Goal: Task Accomplishment & Management: Complete application form

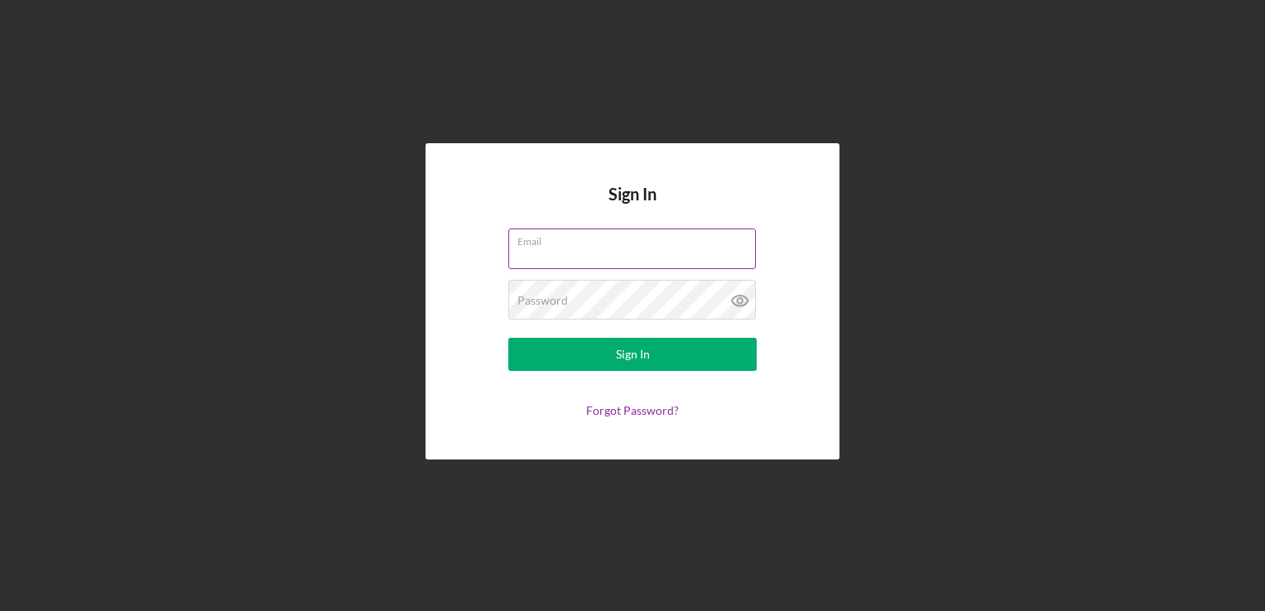
click at [539, 238] on label "Email" at bounding box center [636, 238] width 238 height 18
click at [539, 238] on input "Email" at bounding box center [631, 248] width 247 height 40
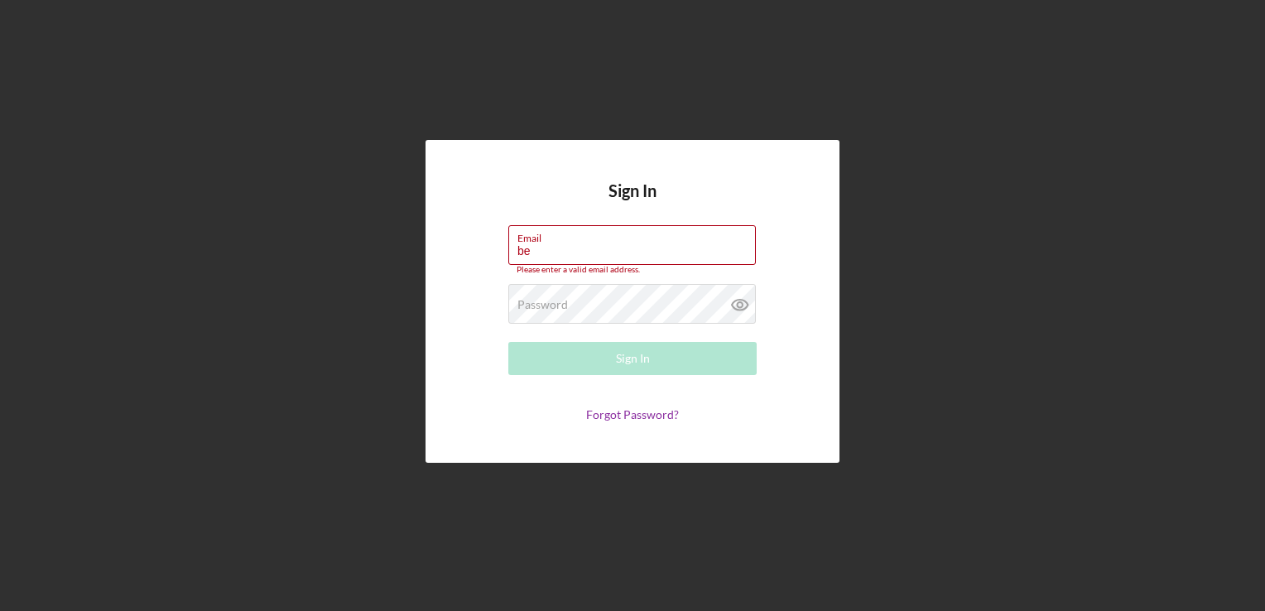
type input "[EMAIL_ADDRESS][DOMAIN_NAME]"
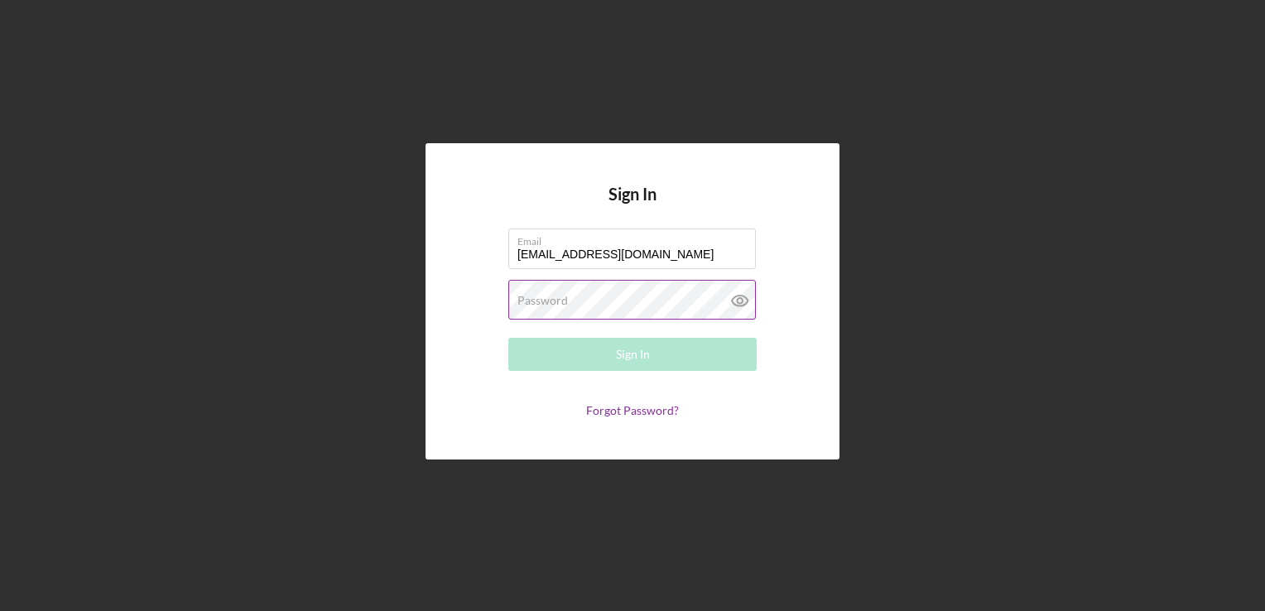
click at [550, 300] on label "Password" at bounding box center [542, 300] width 50 height 13
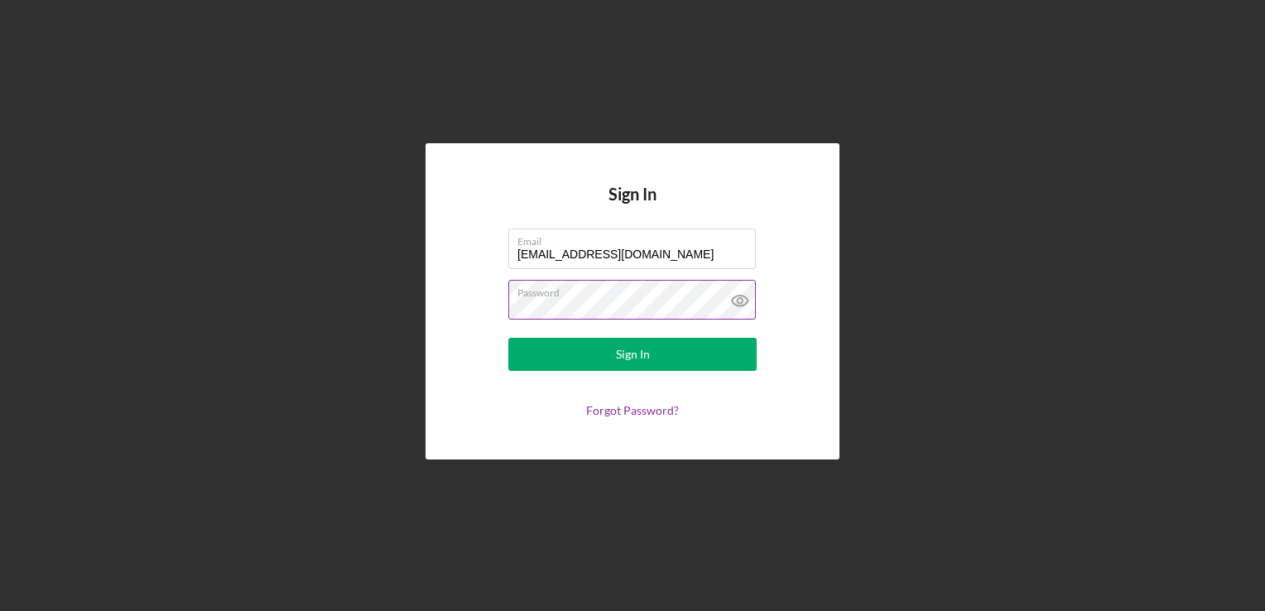
click at [508, 338] on button "Sign In" at bounding box center [632, 354] width 248 height 33
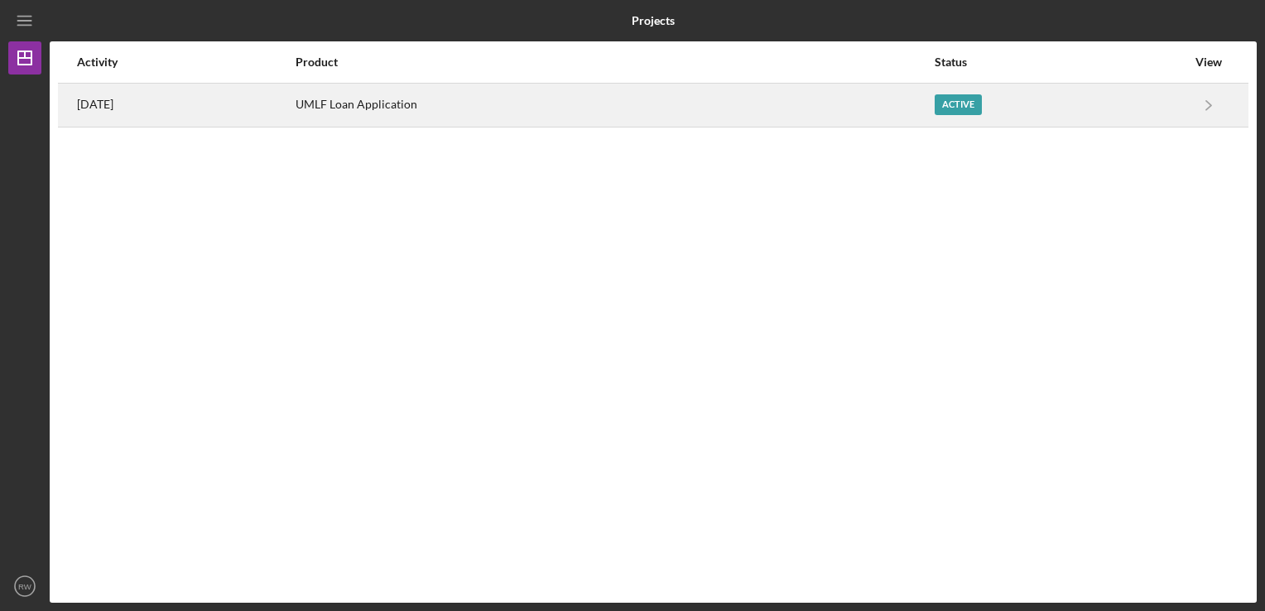
click at [527, 110] on div "UMLF Loan Application" at bounding box center [613, 104] width 637 height 41
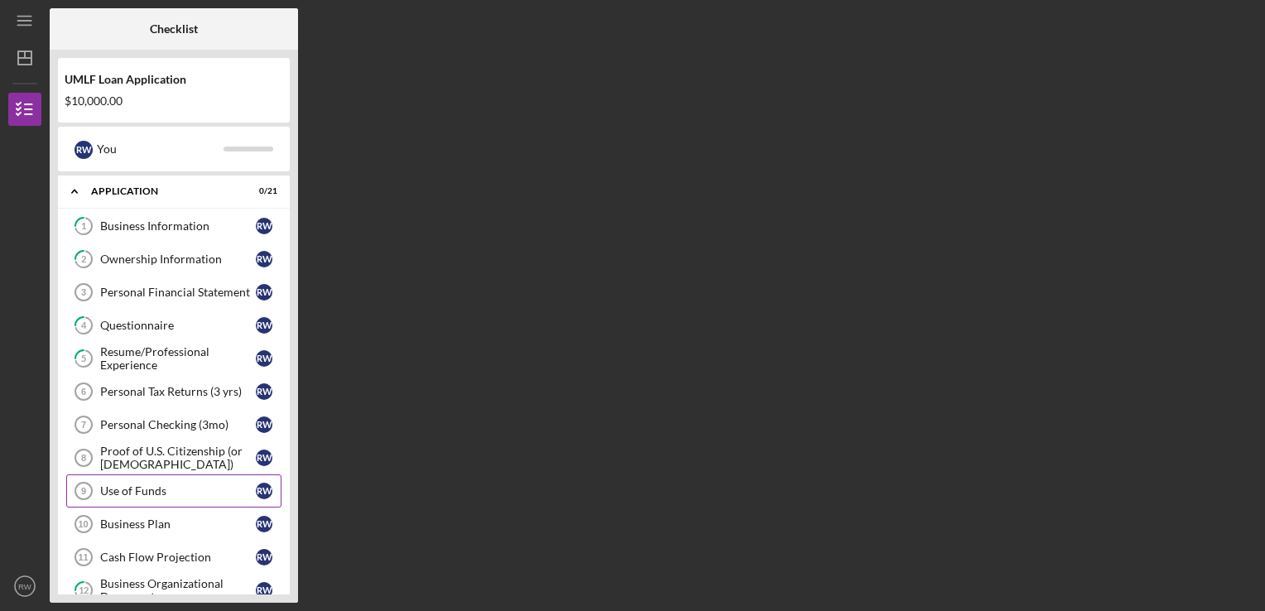
click at [142, 489] on div "Use of Funds" at bounding box center [178, 490] width 156 height 13
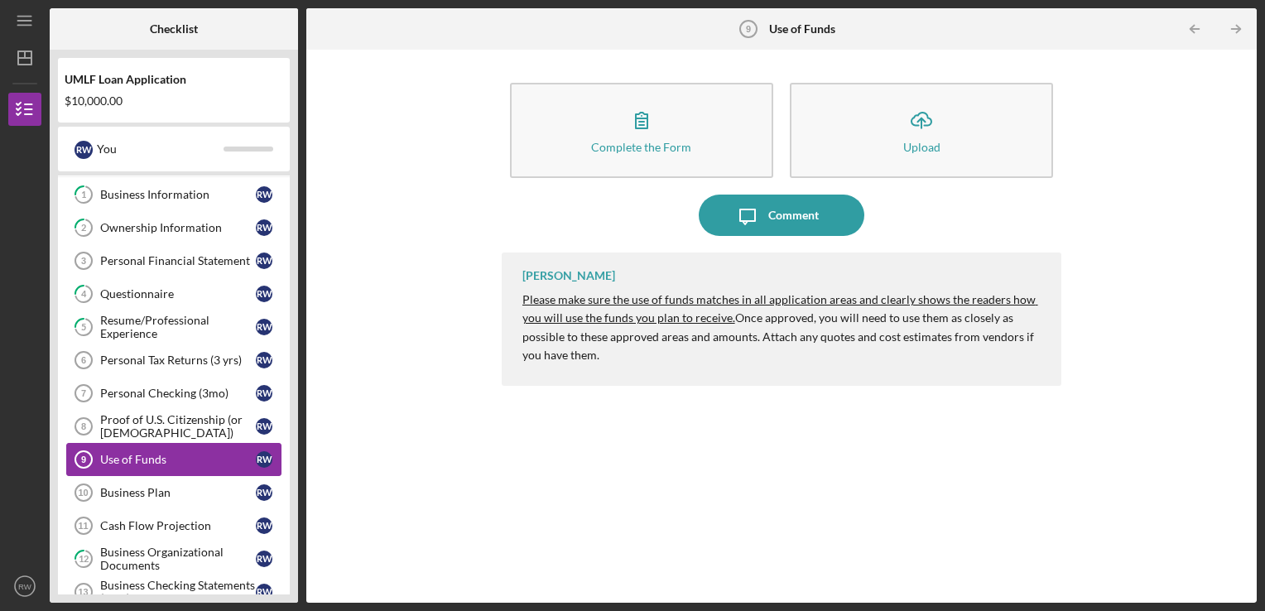
scroll to position [83, 0]
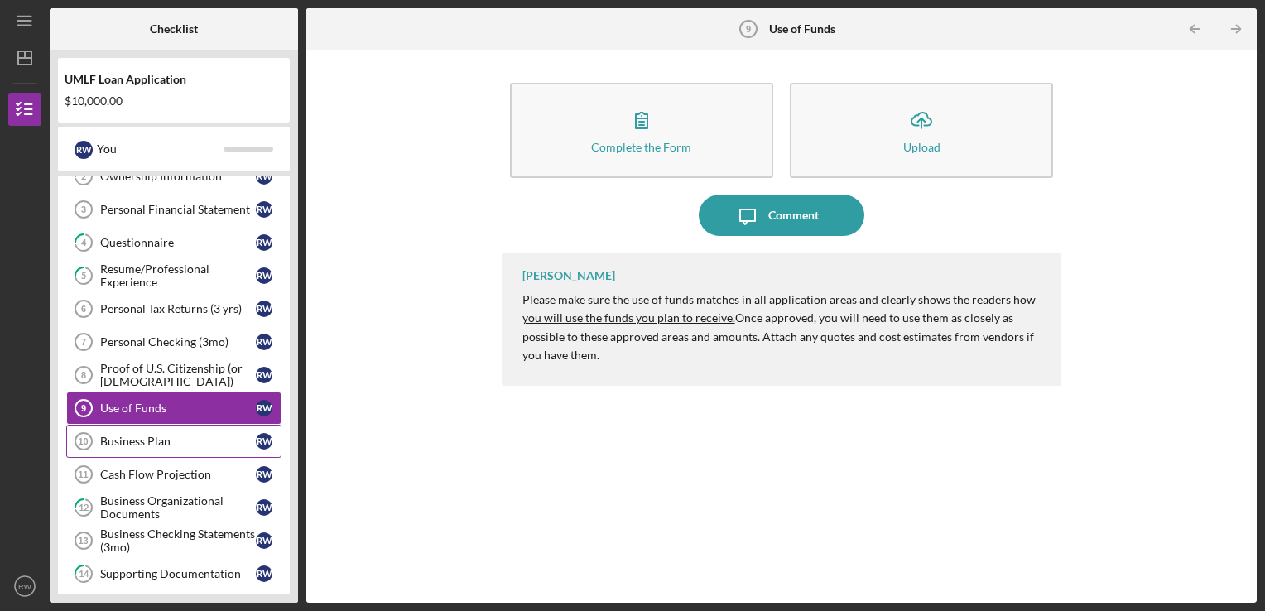
click at [146, 436] on div "Business Plan" at bounding box center [178, 440] width 156 height 13
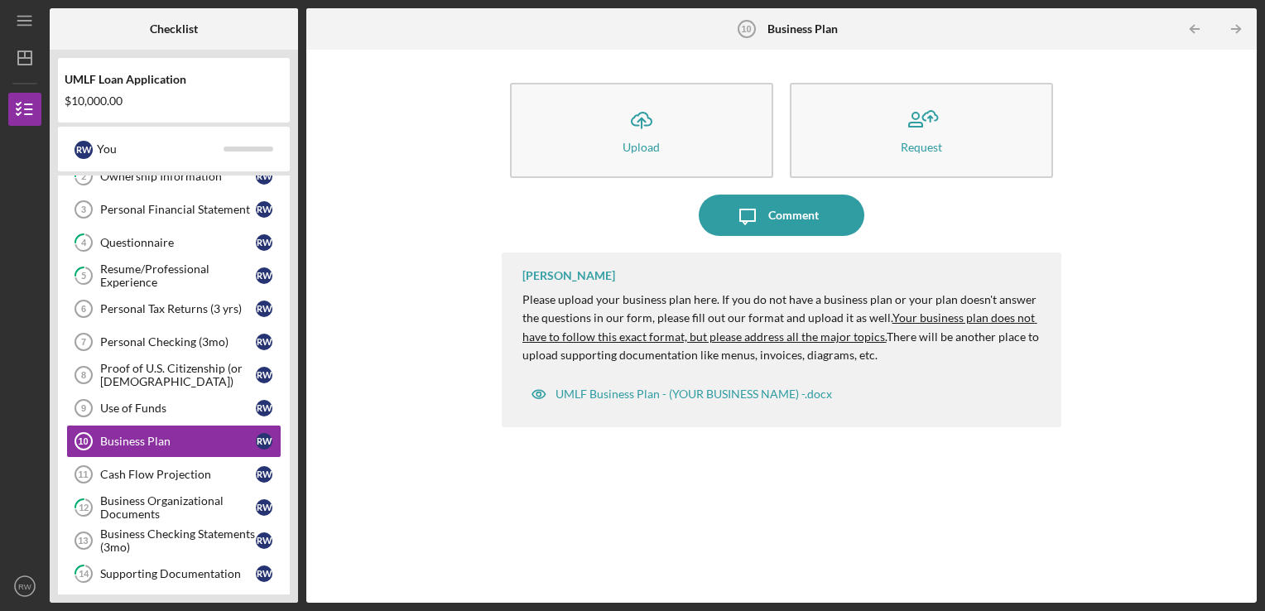
click at [376, 331] on div "Icon/Upload Upload Request Icon/Message Comment [PERSON_NAME] Please upload you…" at bounding box center [781, 326] width 934 height 536
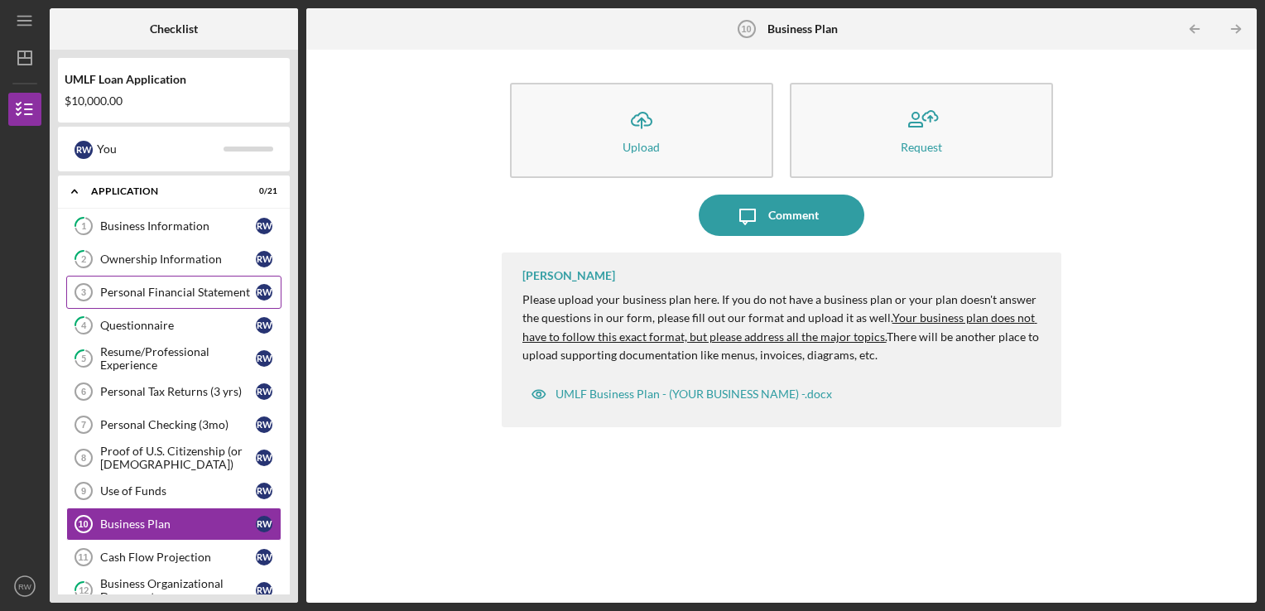
click at [156, 295] on div "Personal Financial Statement" at bounding box center [178, 292] width 156 height 13
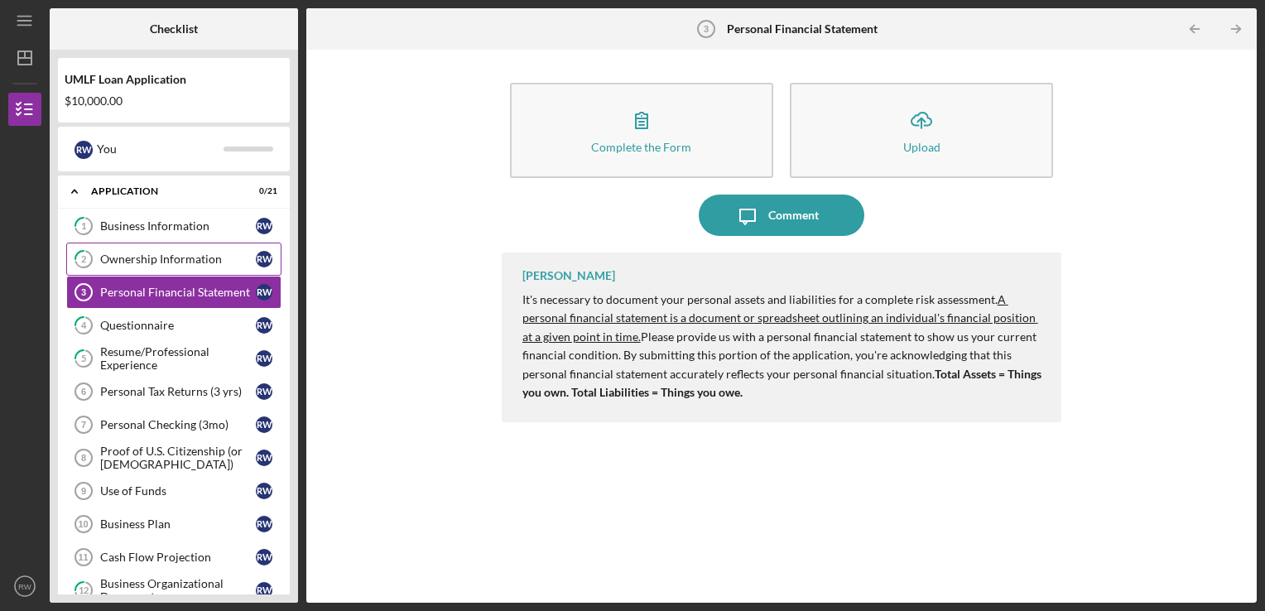
click at [146, 262] on div "Ownership Information" at bounding box center [178, 258] width 156 height 13
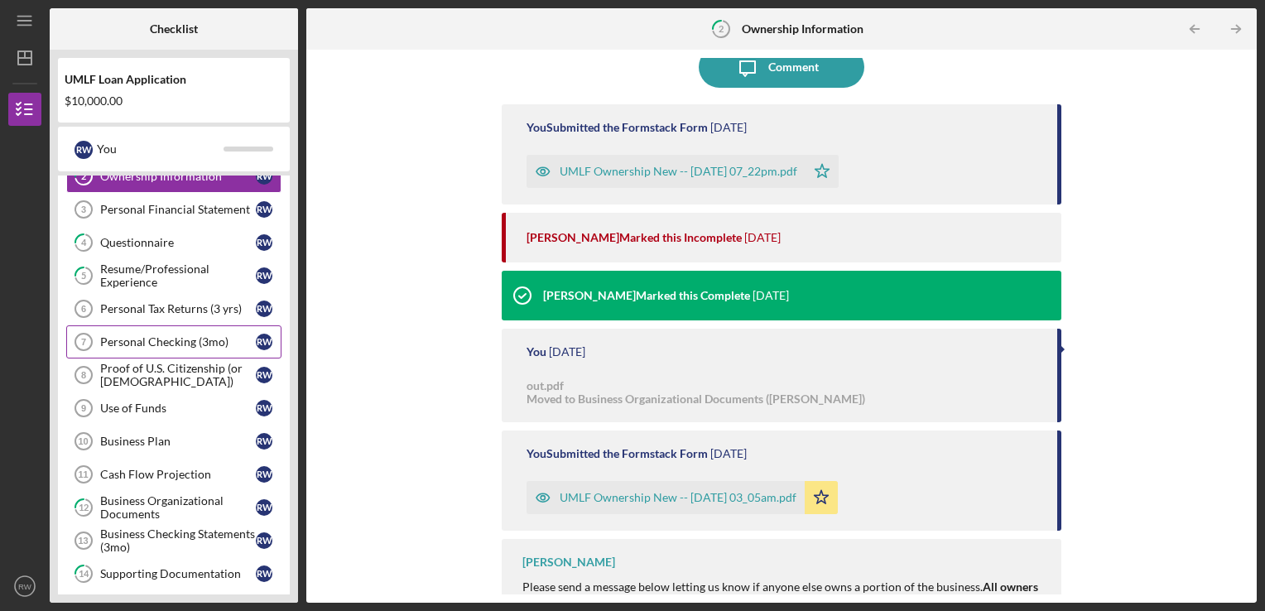
scroll to position [175, 0]
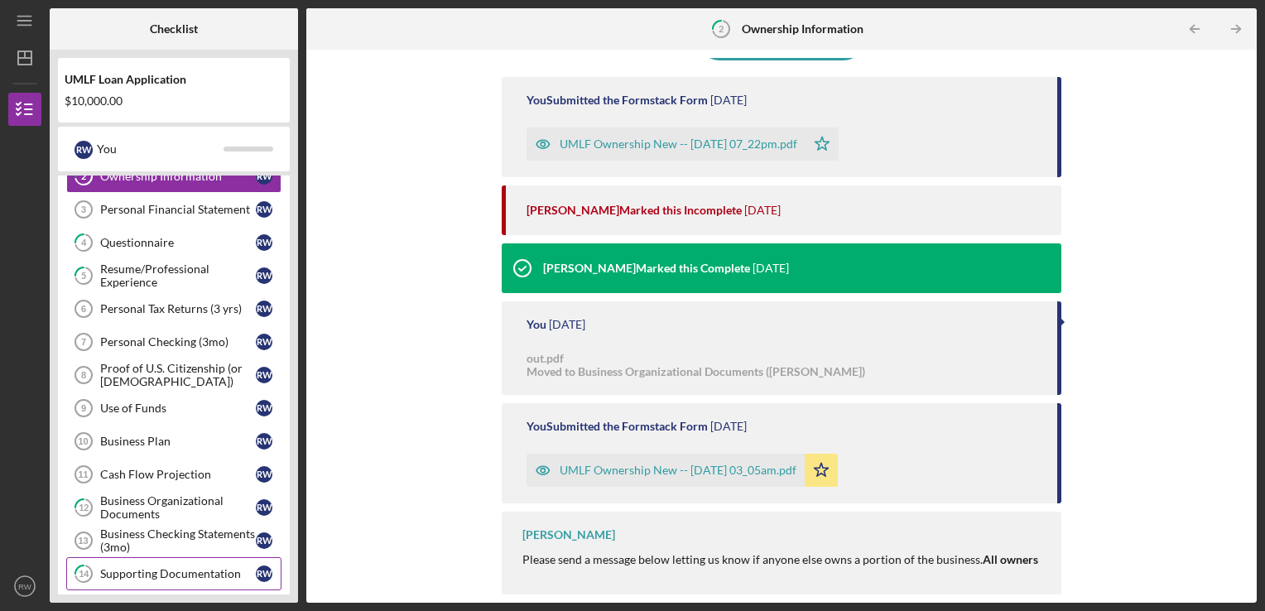
click at [180, 574] on div "Supporting Documentation" at bounding box center [178, 573] width 156 height 13
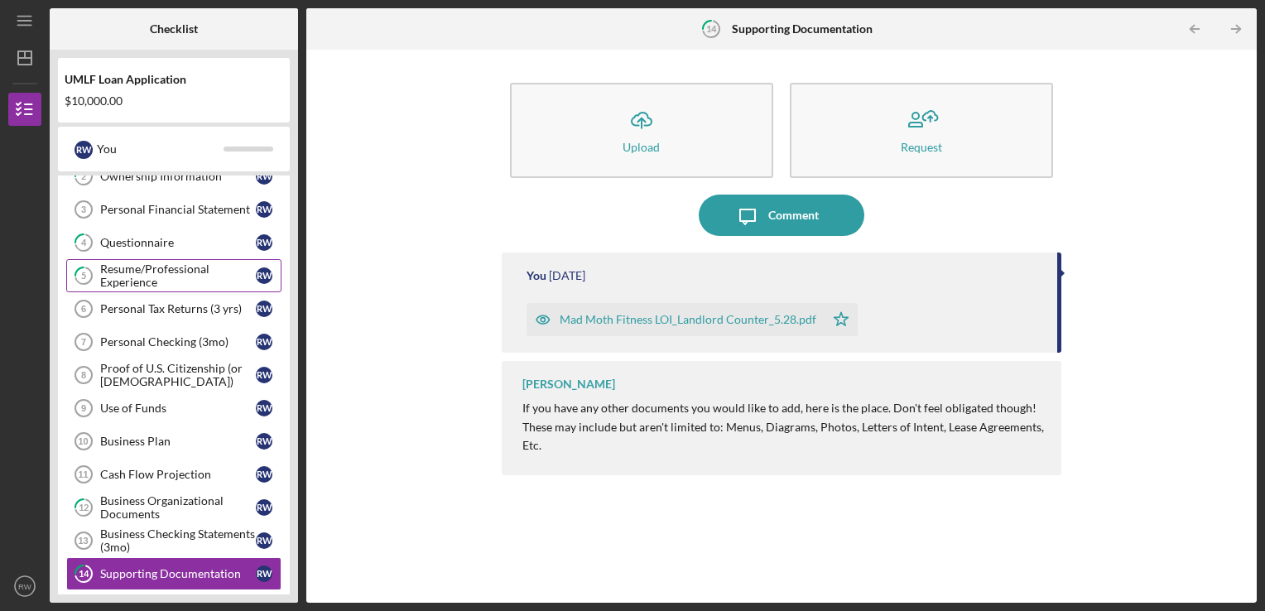
click at [151, 276] on div "Resume/Professional Experience" at bounding box center [178, 275] width 156 height 26
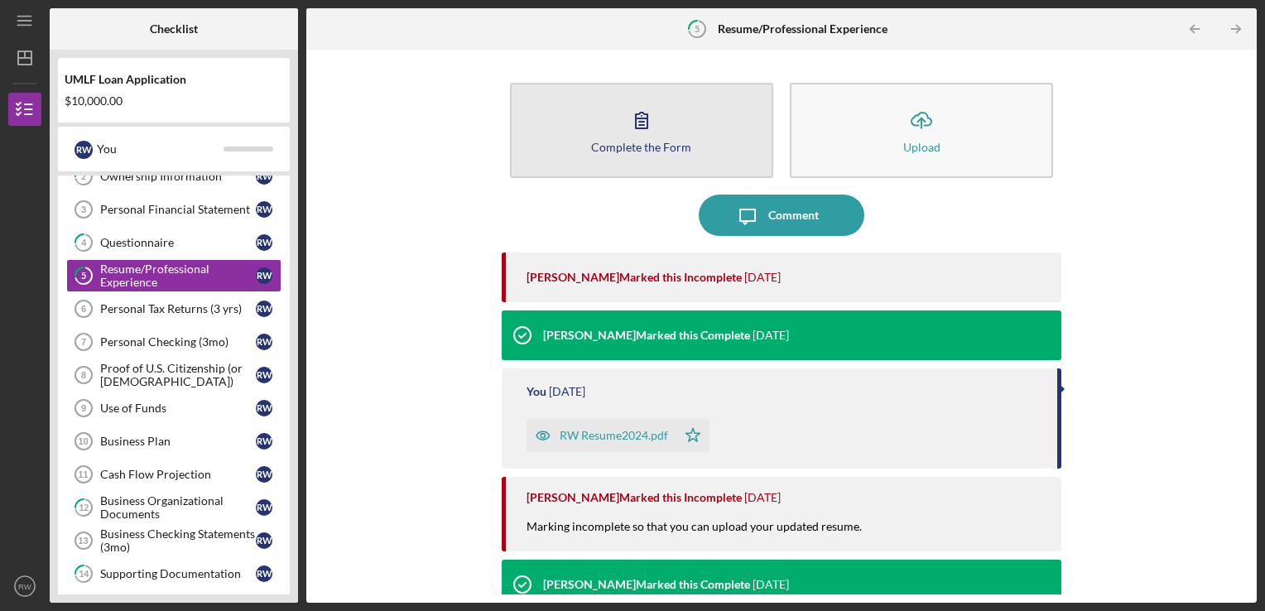
click at [599, 108] on button "Complete the Form Form" at bounding box center [641, 130] width 263 height 95
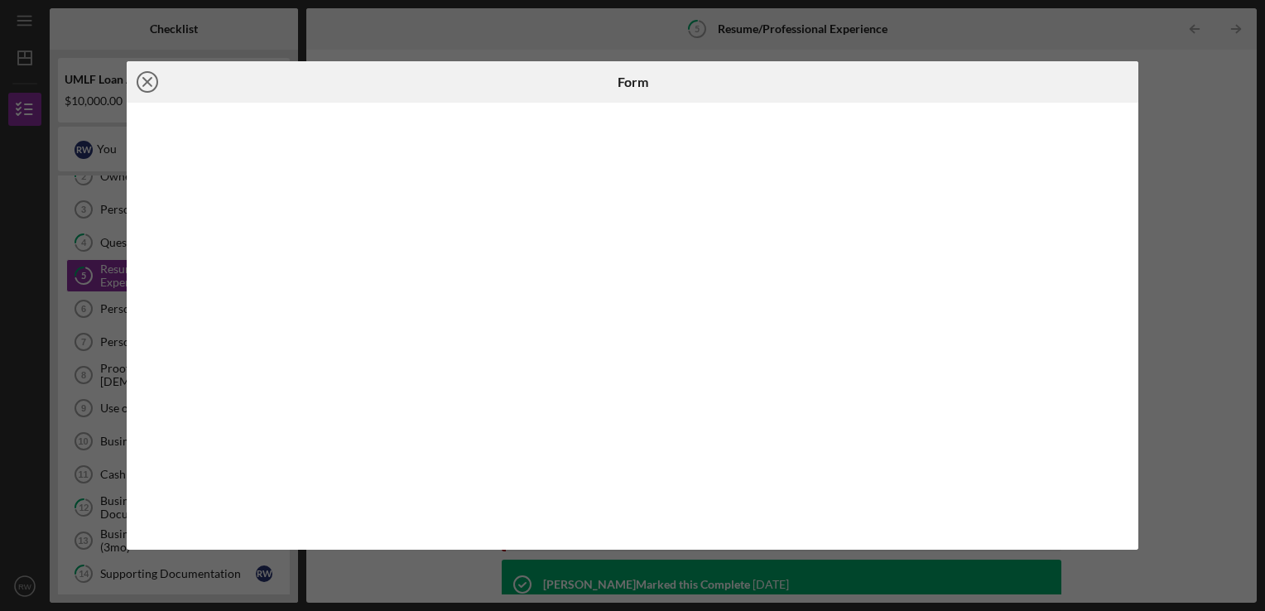
click at [146, 85] on icon "Icon/Close" at bounding box center [147, 81] width 41 height 41
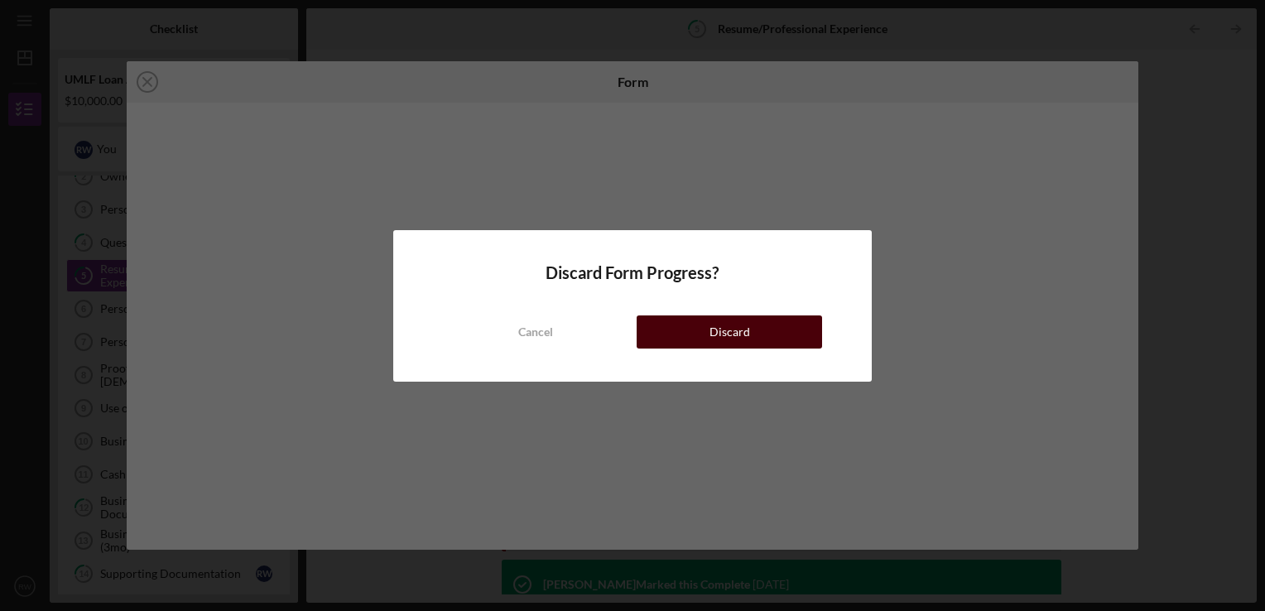
click at [724, 334] on div "Discard" at bounding box center [729, 331] width 41 height 33
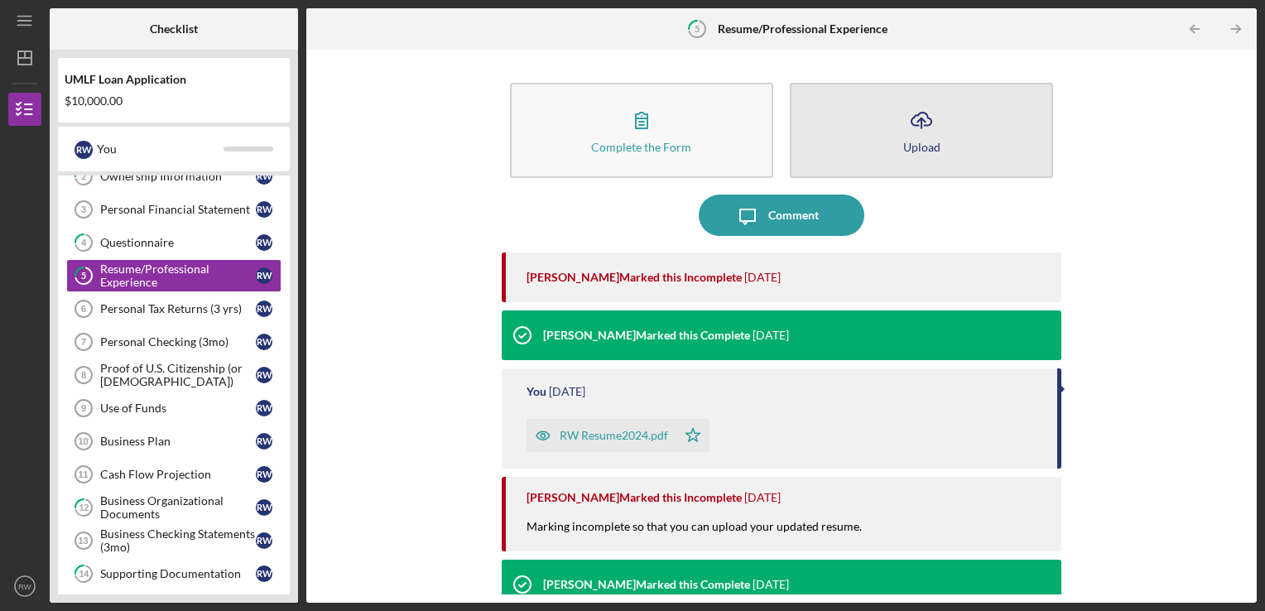
click at [902, 121] on icon "Icon/Upload" at bounding box center [920, 119] width 41 height 41
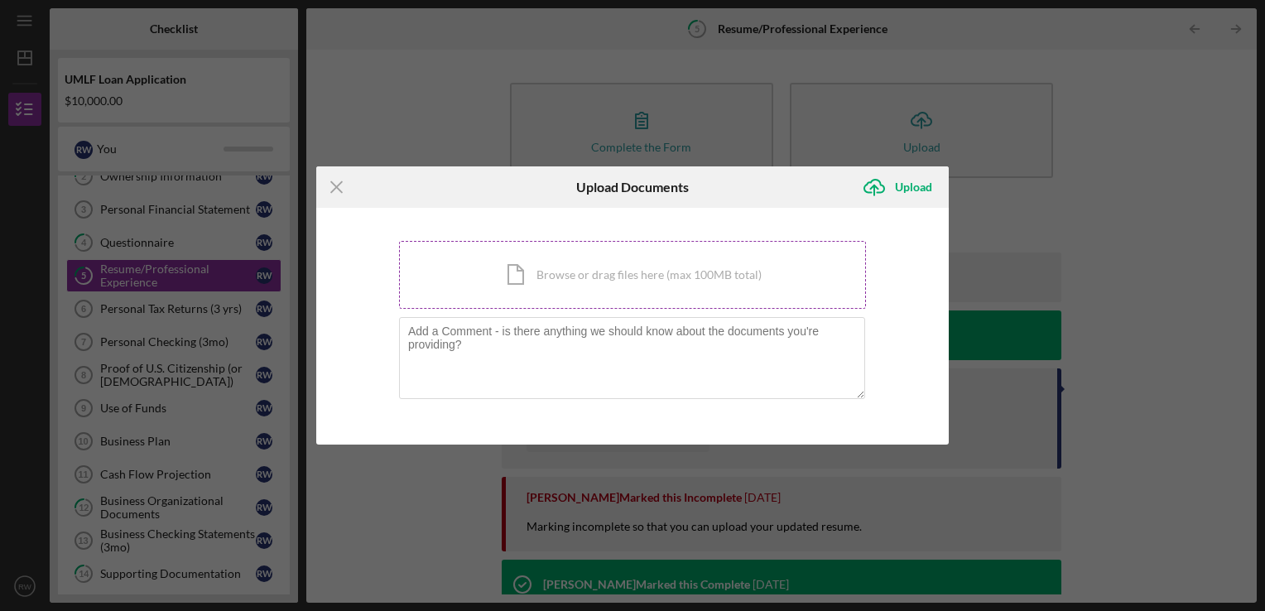
click at [516, 284] on div "Icon/Document Browse or drag files here (max 100MB total) Tap to choose files o…" at bounding box center [632, 275] width 467 height 68
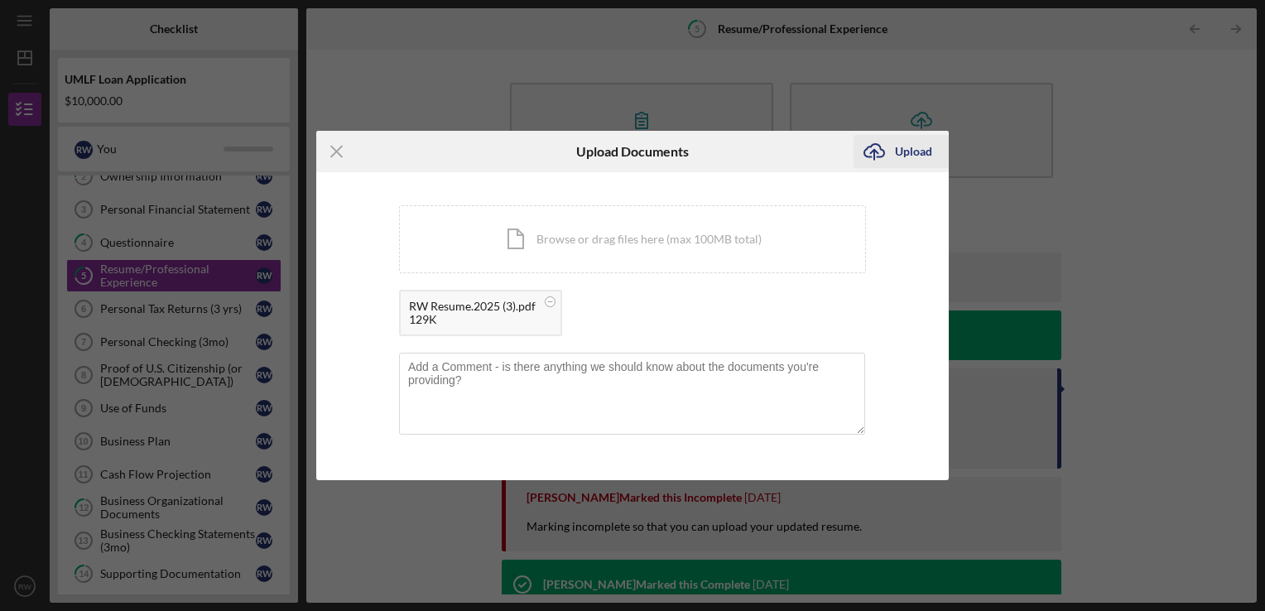
click at [891, 151] on icon "Icon/Upload" at bounding box center [873, 151] width 41 height 41
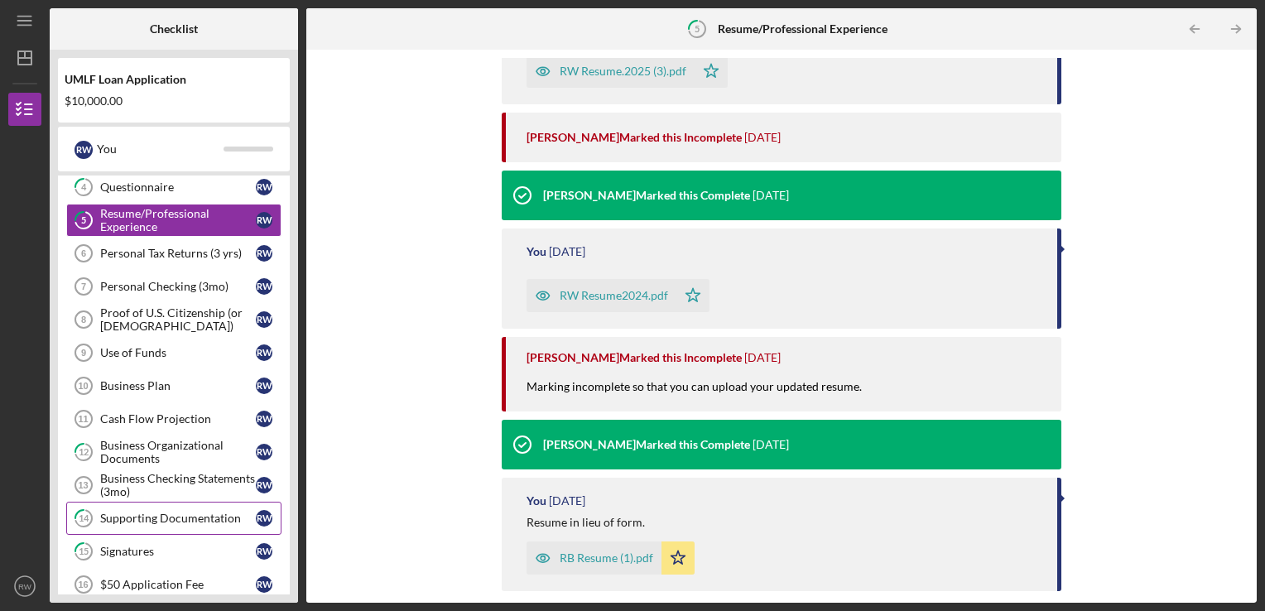
scroll to position [166, 0]
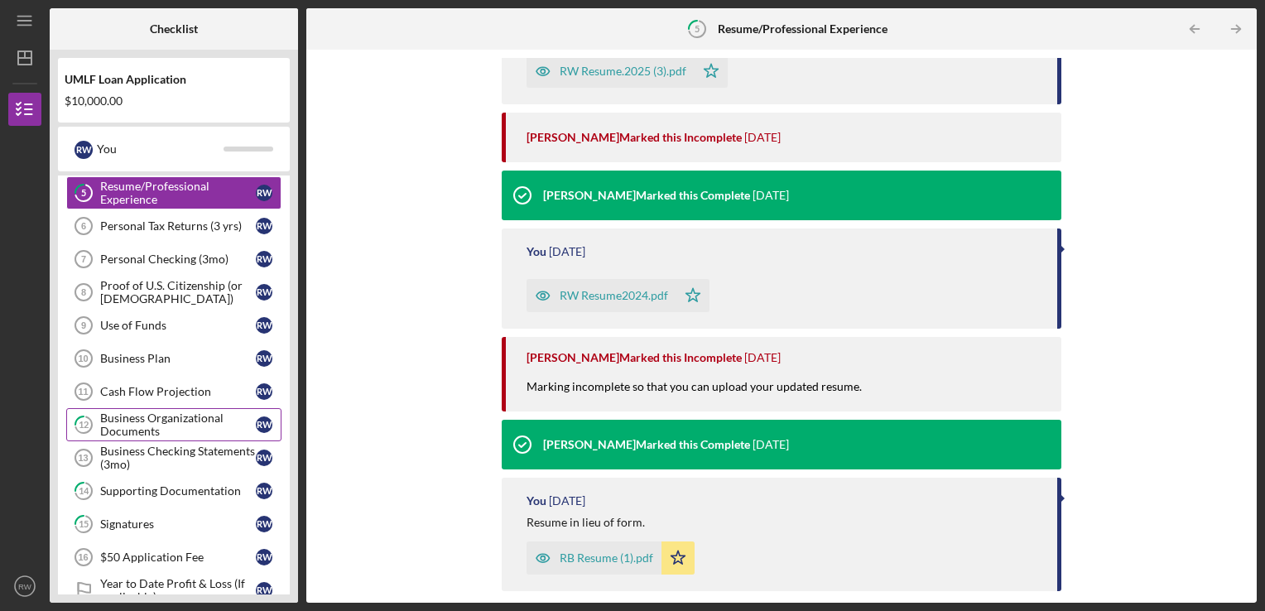
click at [142, 425] on div "Business Organizational Documents" at bounding box center [178, 424] width 156 height 26
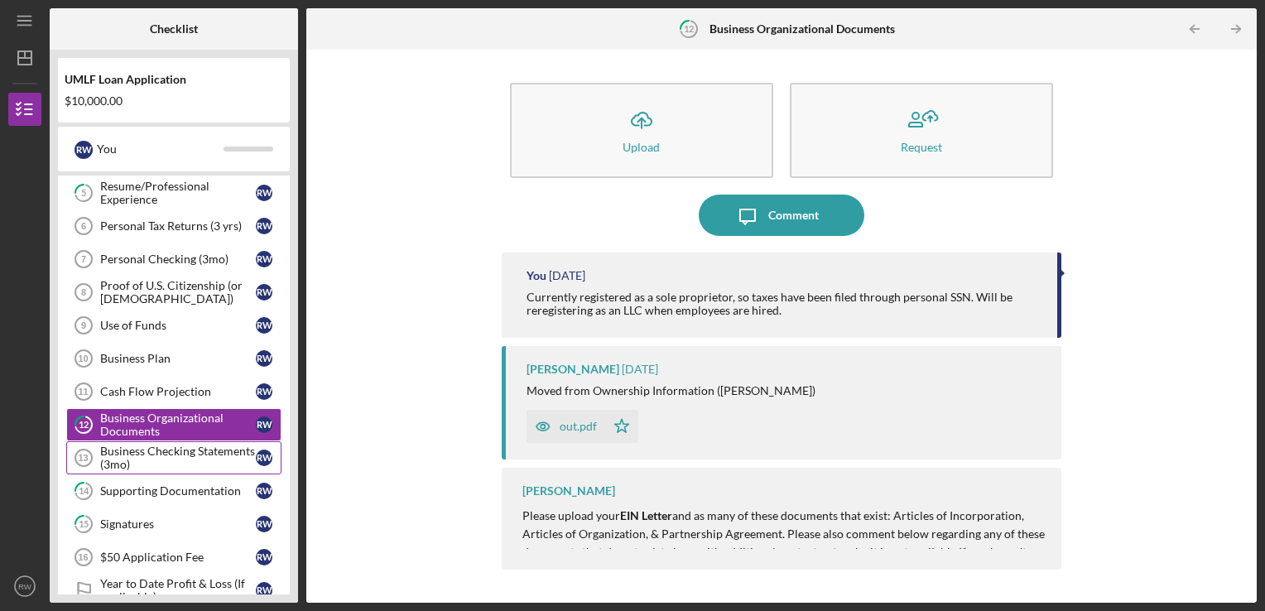
click at [165, 455] on div "Business Checking Statements (3mo)" at bounding box center [178, 457] width 156 height 26
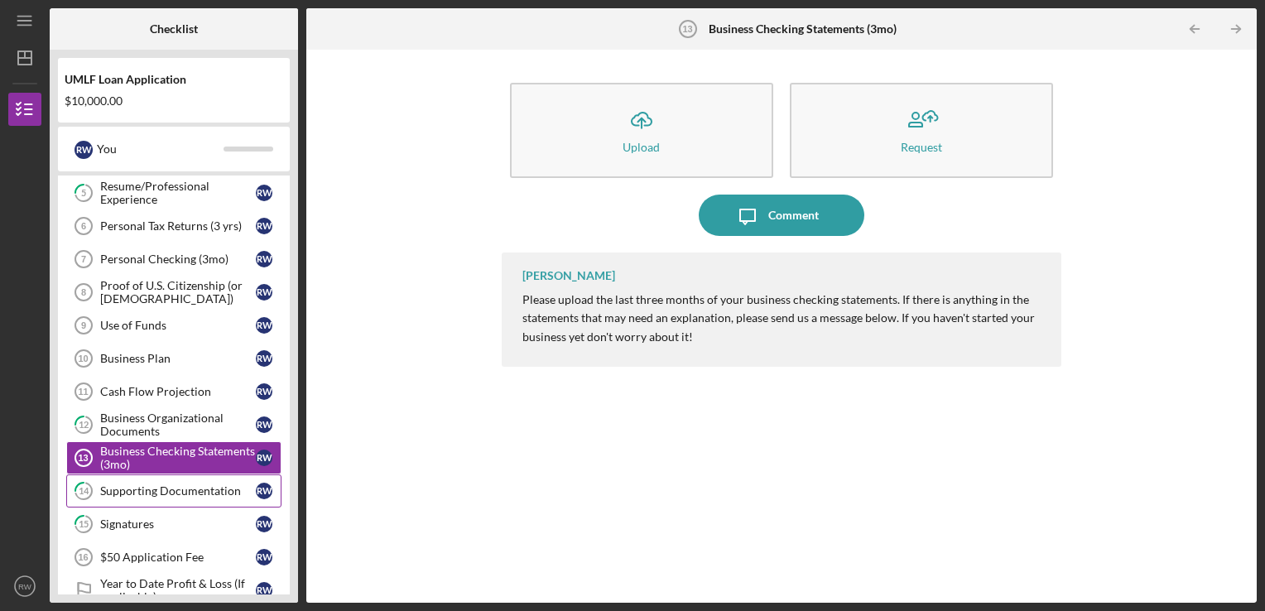
click at [172, 484] on div "Supporting Documentation" at bounding box center [178, 490] width 156 height 13
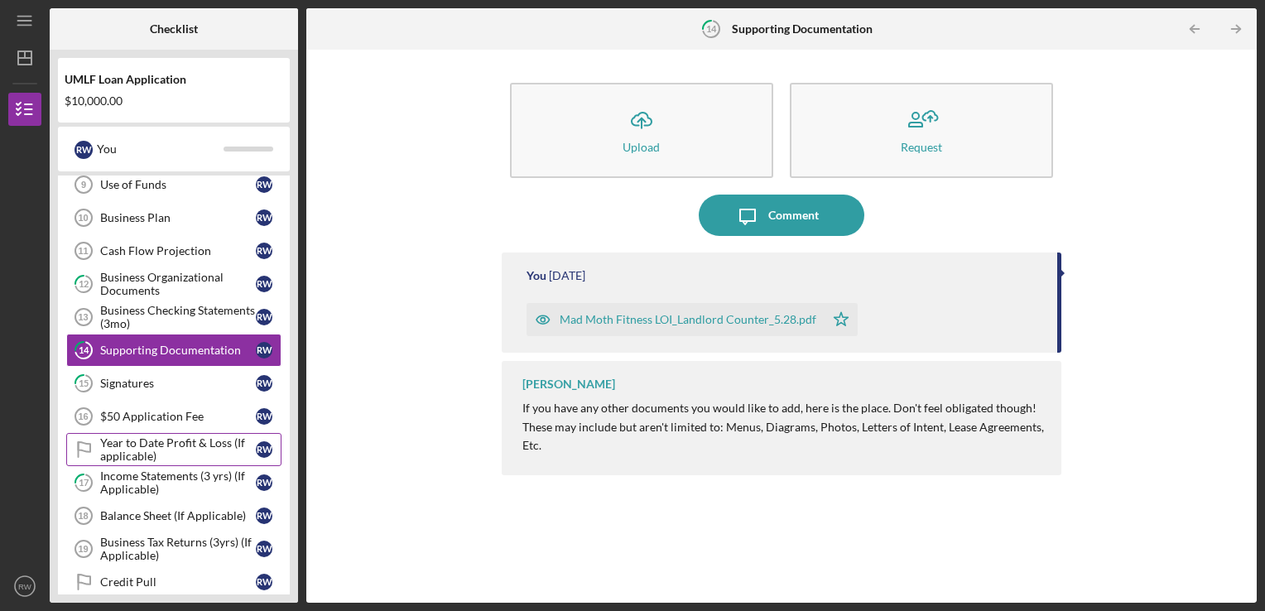
scroll to position [331, 0]
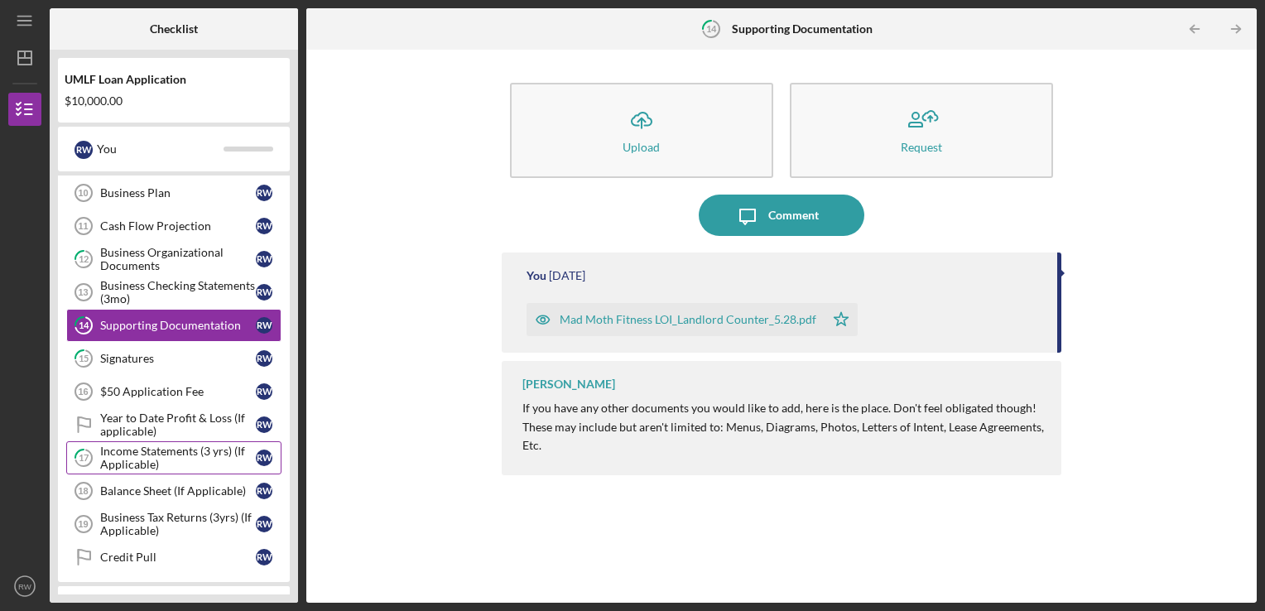
click at [177, 457] on div "Income Statements (3 yrs) (If Applicable)" at bounding box center [178, 457] width 156 height 26
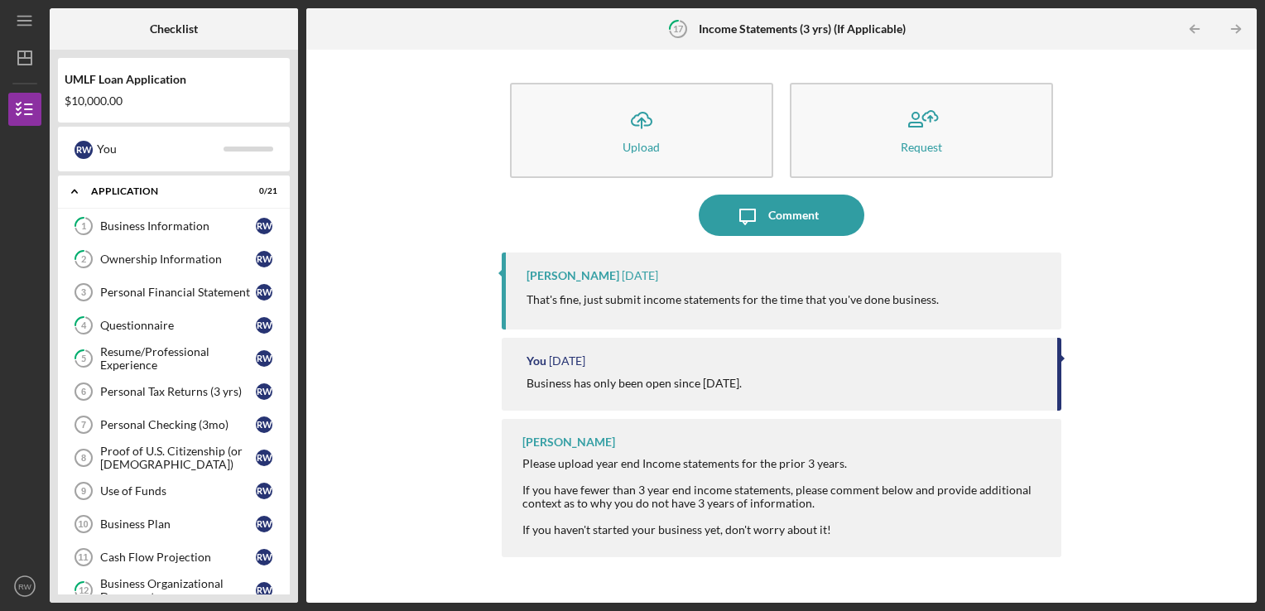
click at [431, 188] on div "Icon/Upload Upload Request Icon/Message Comment [PERSON_NAME] [DATE] That's fin…" at bounding box center [781, 326] width 934 height 536
click at [131, 223] on div "Business Information" at bounding box center [178, 225] width 156 height 13
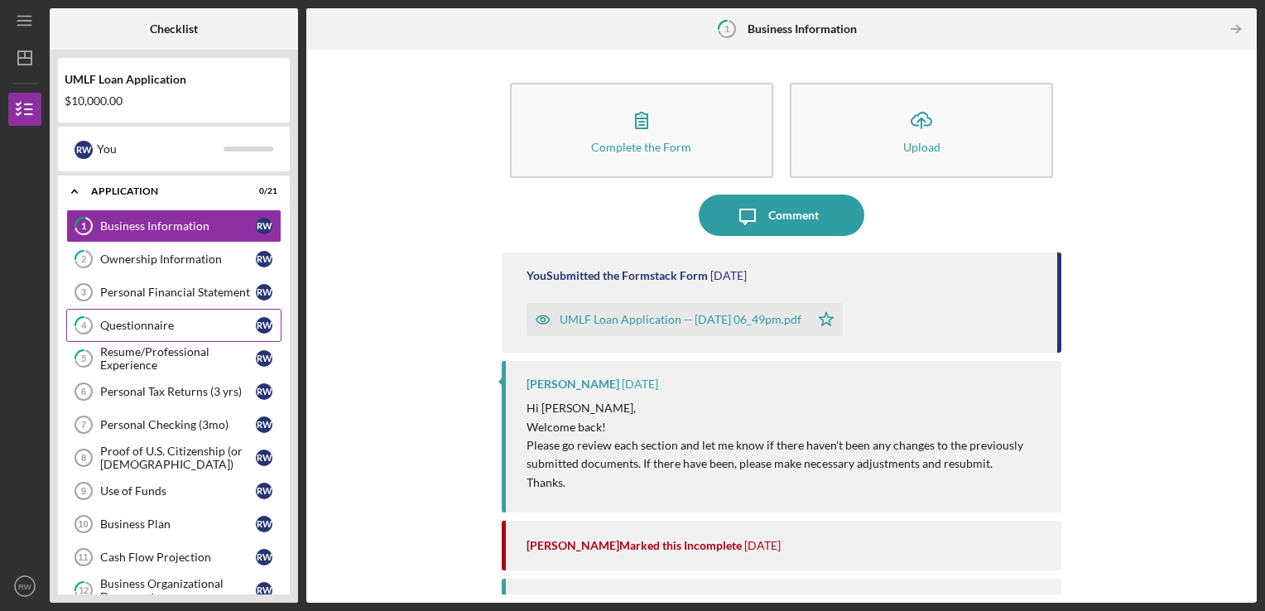
click at [137, 324] on div "Questionnaire" at bounding box center [178, 325] width 156 height 13
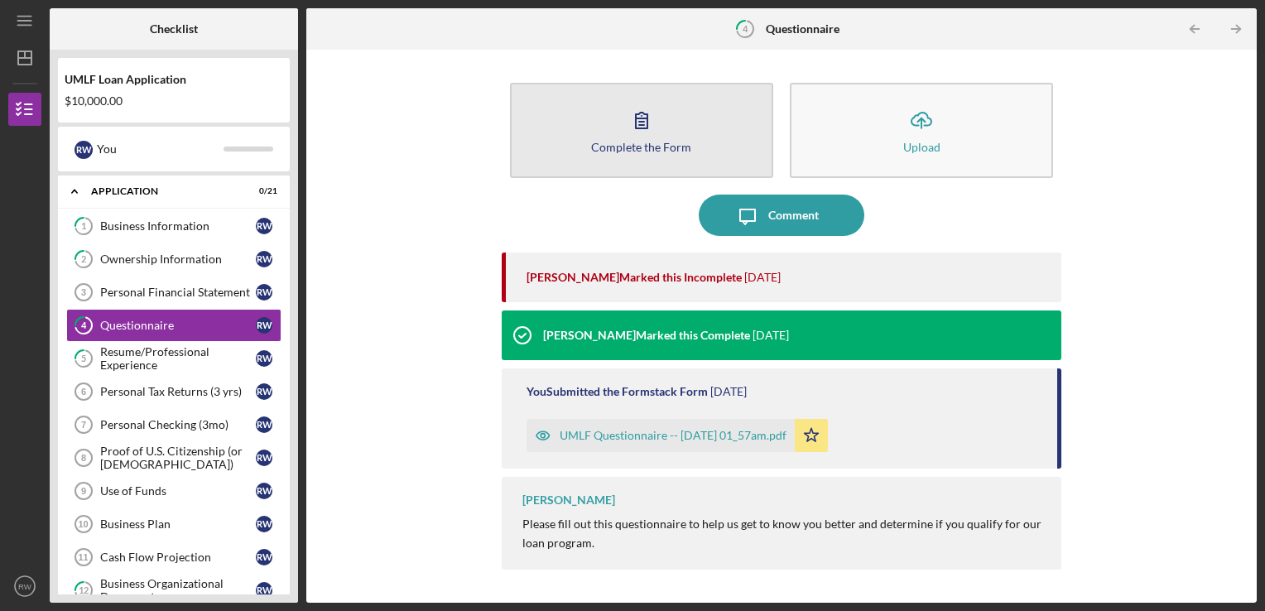
click at [627, 131] on icon "button" at bounding box center [641, 119] width 41 height 41
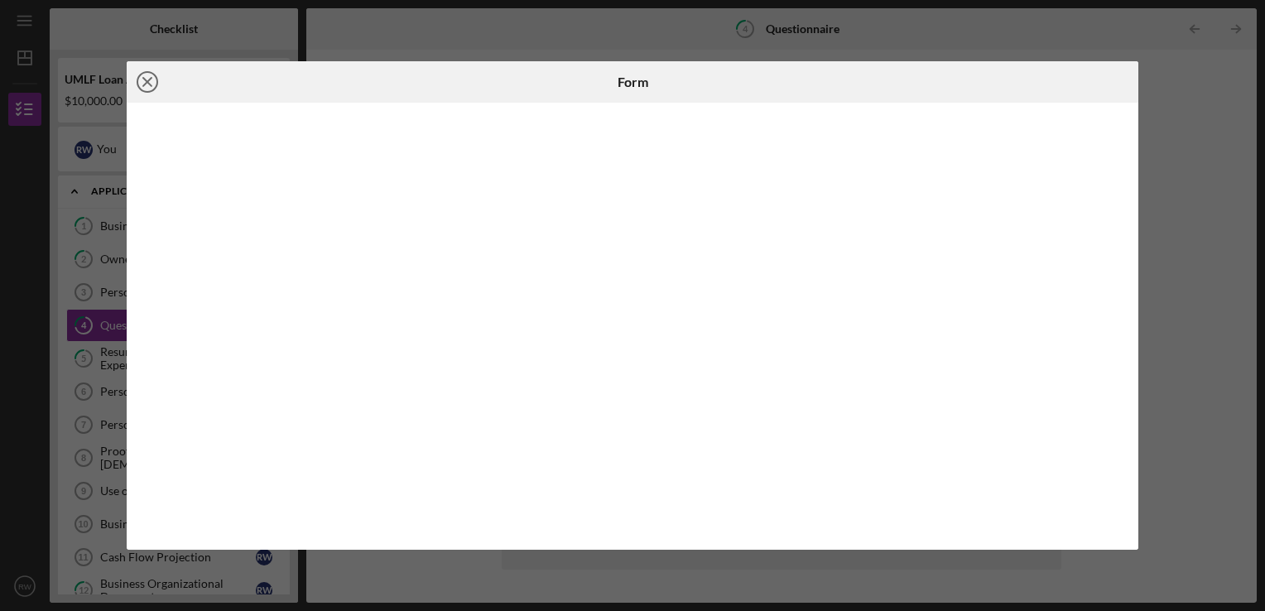
click at [142, 84] on icon "Icon/Close" at bounding box center [147, 81] width 41 height 41
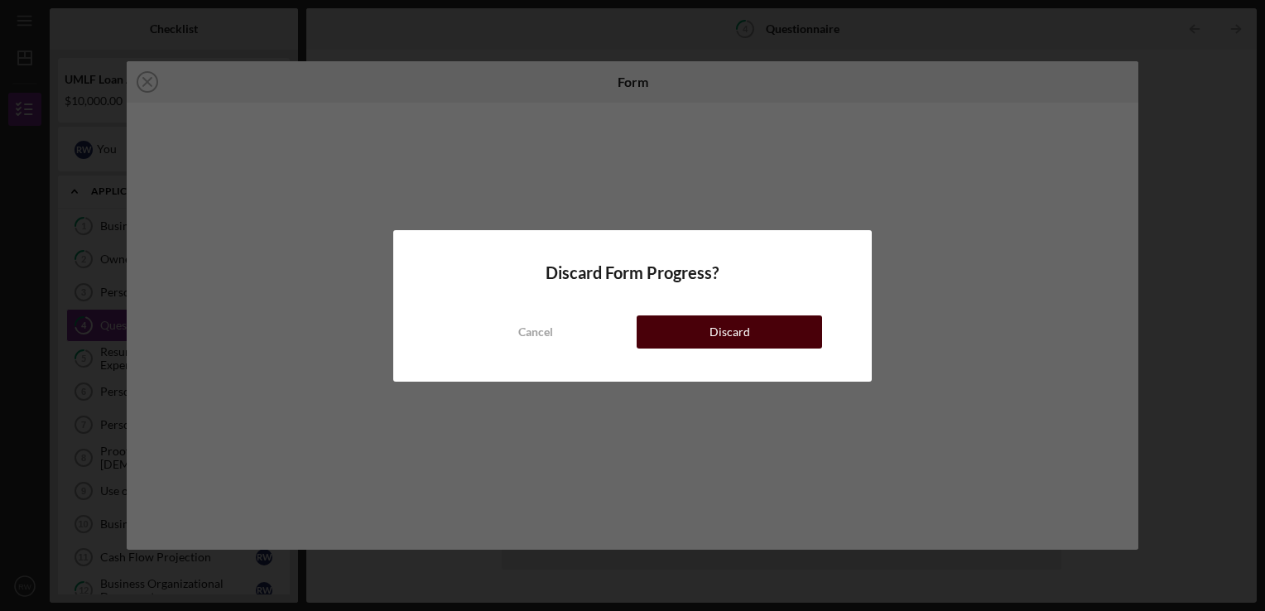
click at [690, 328] on button "Discard" at bounding box center [728, 331] width 185 height 33
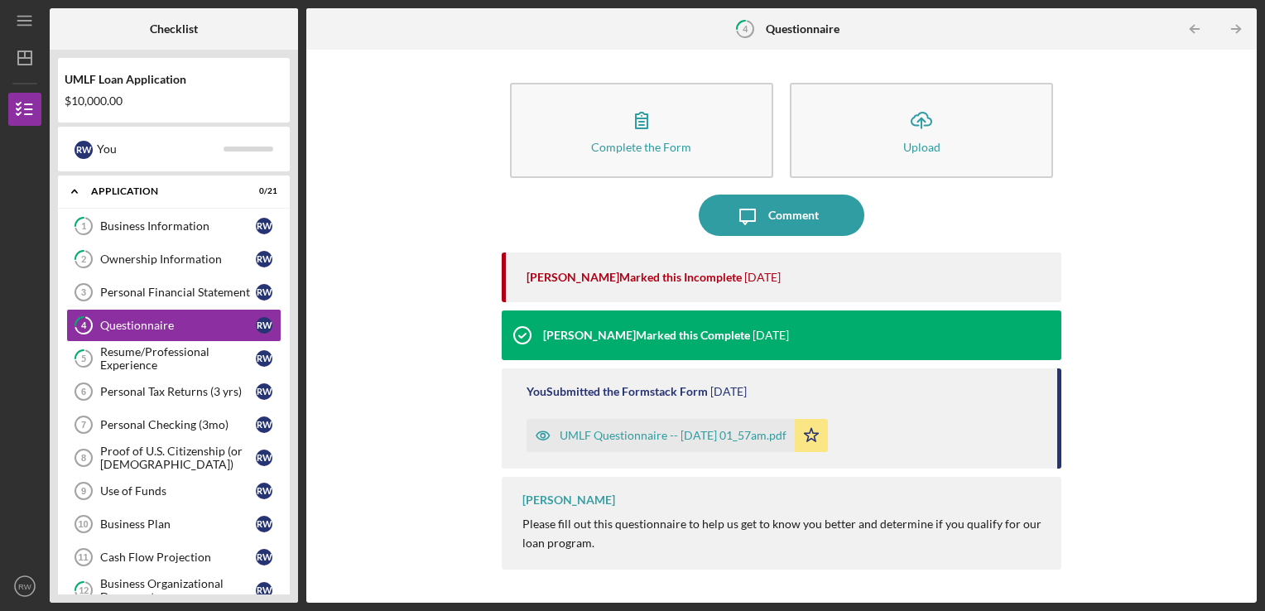
click at [670, 431] on div "UMLF Questionnaire -- [DATE] 01_57am.pdf" at bounding box center [672, 435] width 227 height 13
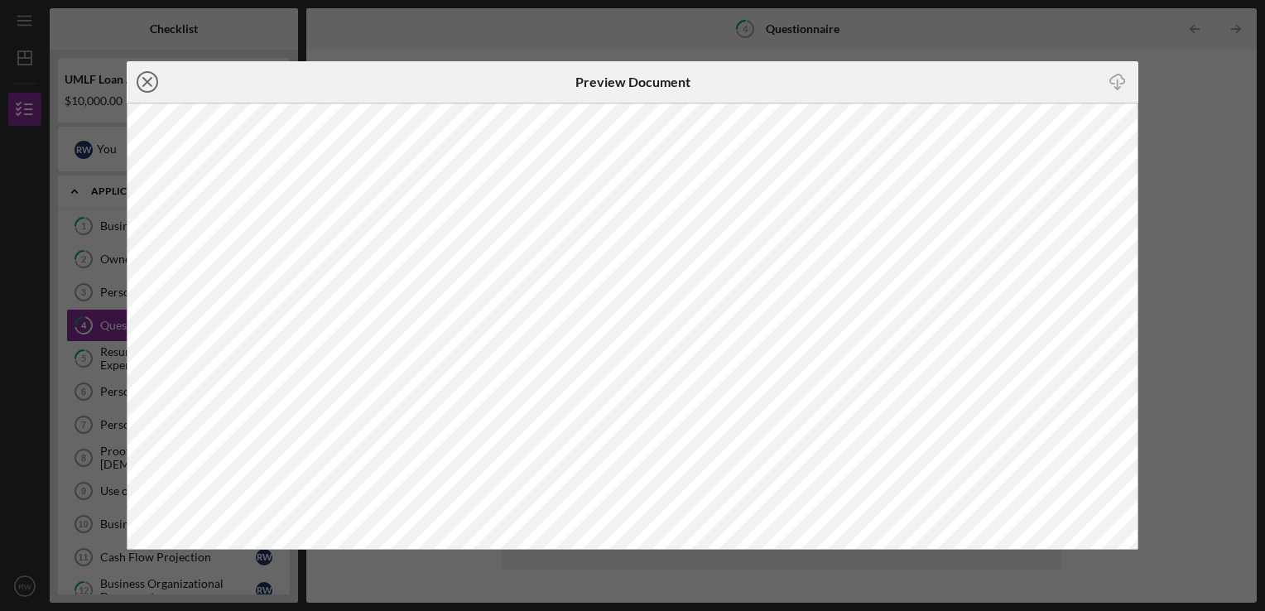
click at [151, 85] on line at bounding box center [147, 82] width 8 height 8
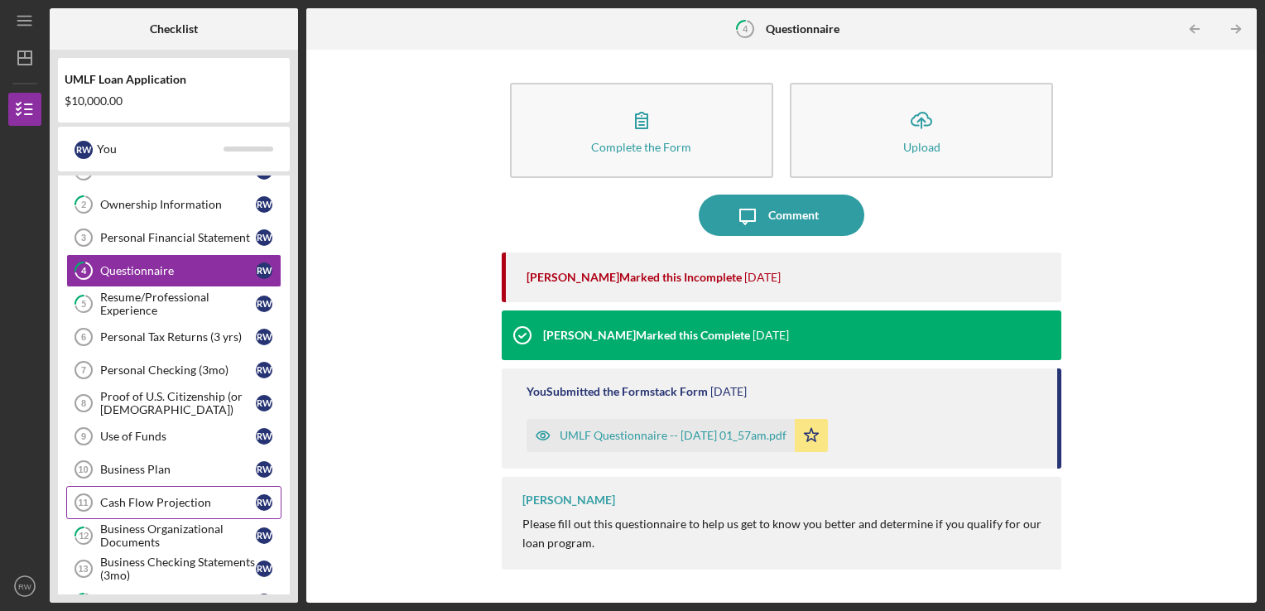
scroll to position [83, 0]
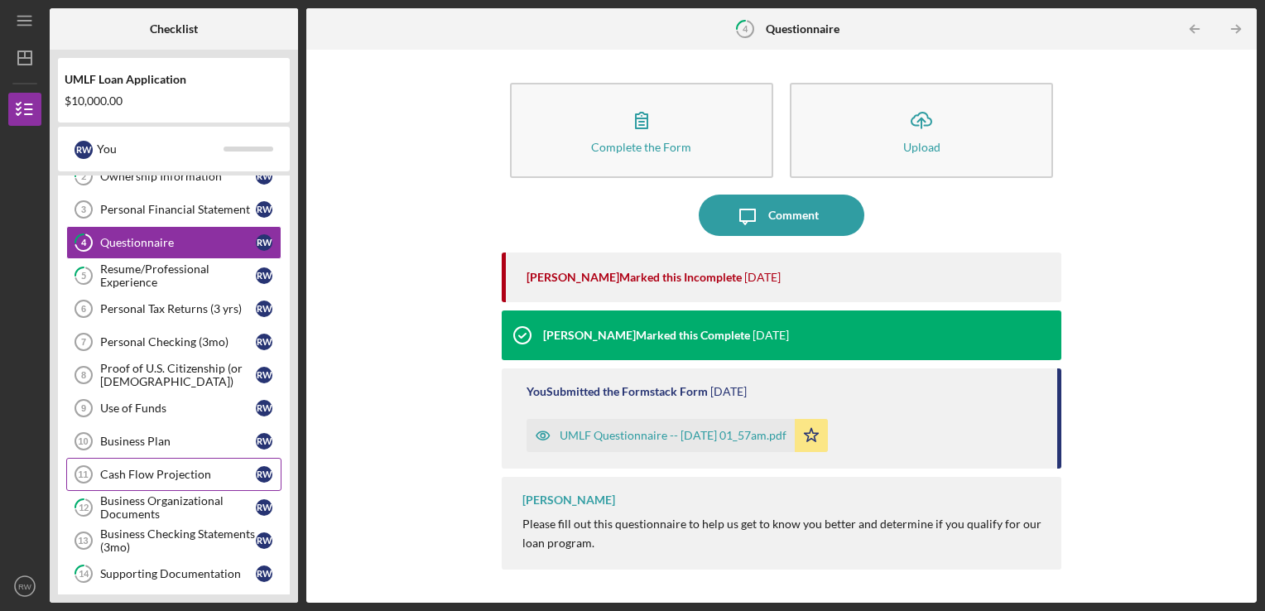
click at [141, 468] on div "Cash Flow Projection" at bounding box center [178, 474] width 156 height 13
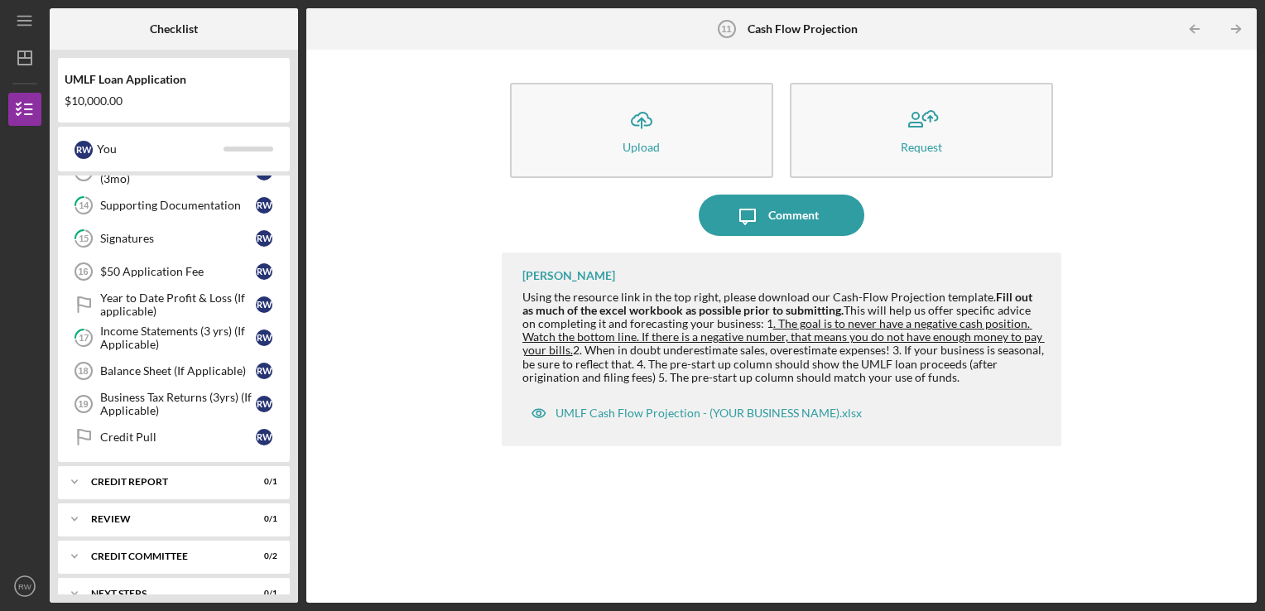
scroll to position [423, 0]
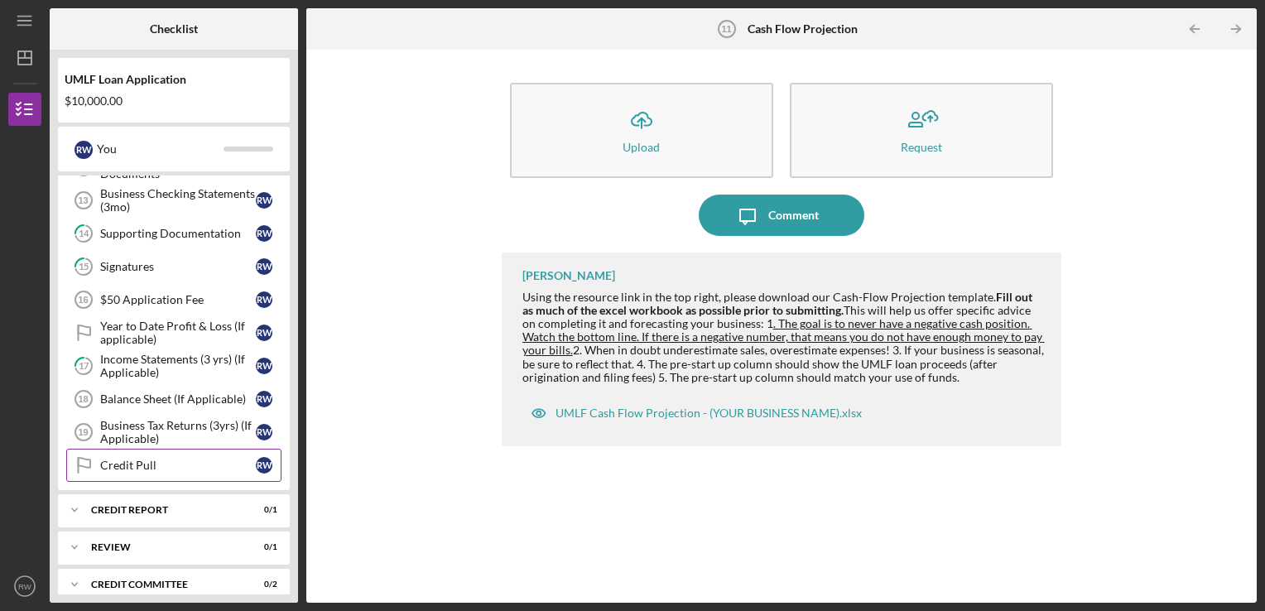
click at [209, 460] on div "Credit Pull" at bounding box center [178, 464] width 156 height 13
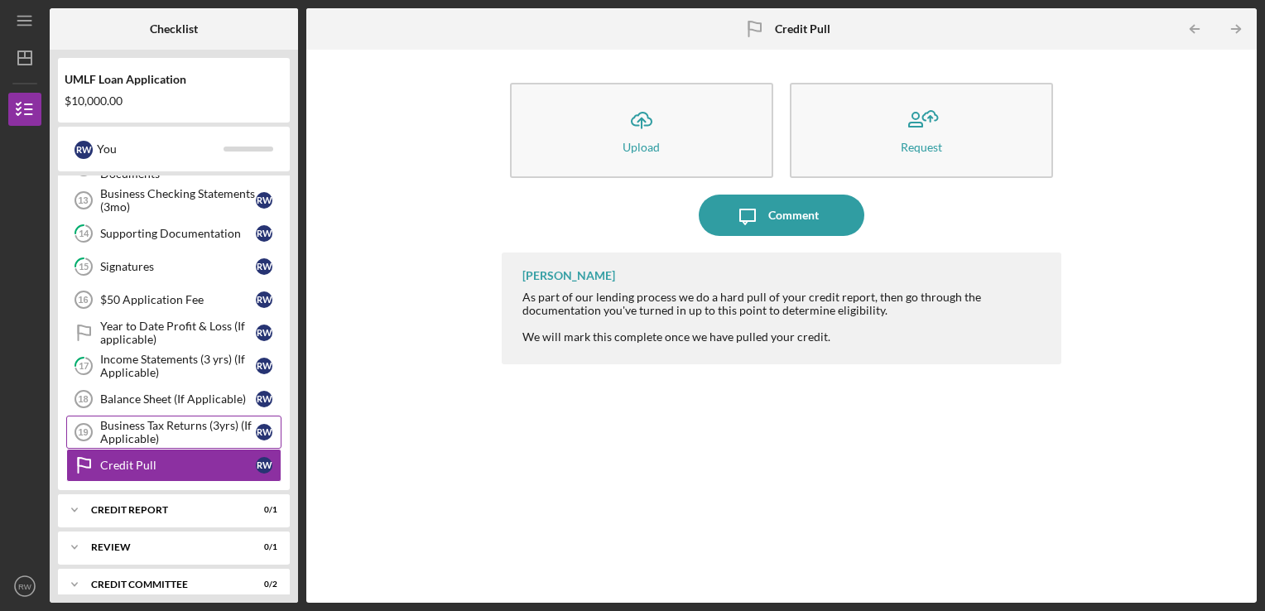
click at [109, 422] on div "Business Tax Returns (3yrs) (If Applicable)" at bounding box center [178, 432] width 156 height 26
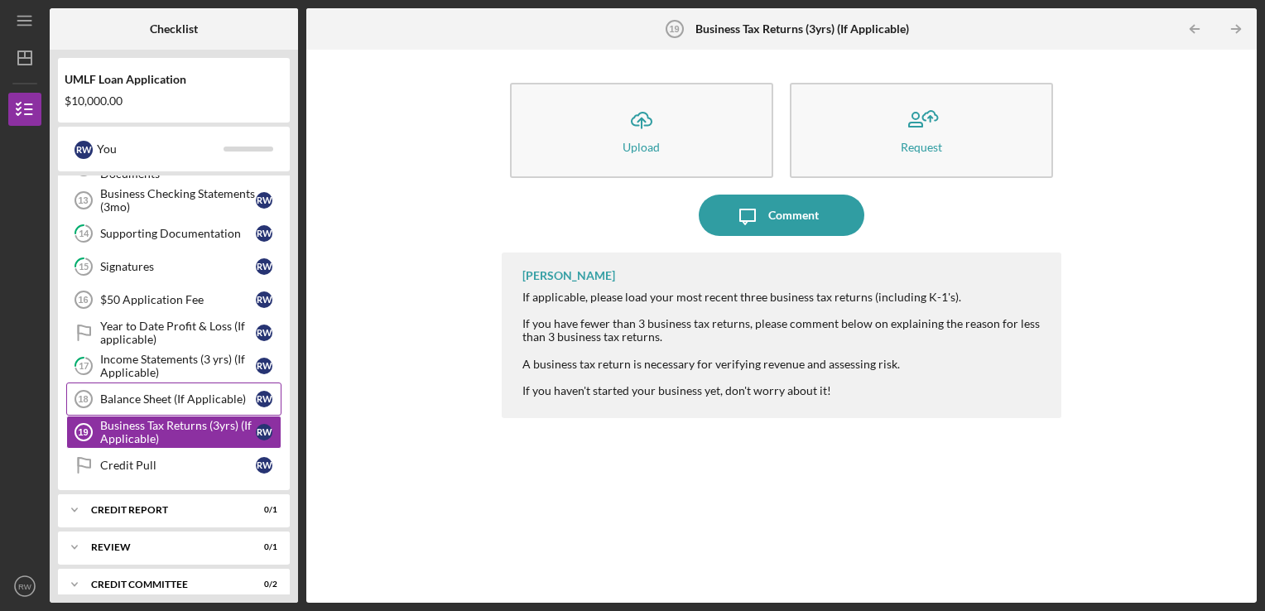
click at [136, 393] on div "Balance Sheet (If Applicable)" at bounding box center [178, 398] width 156 height 13
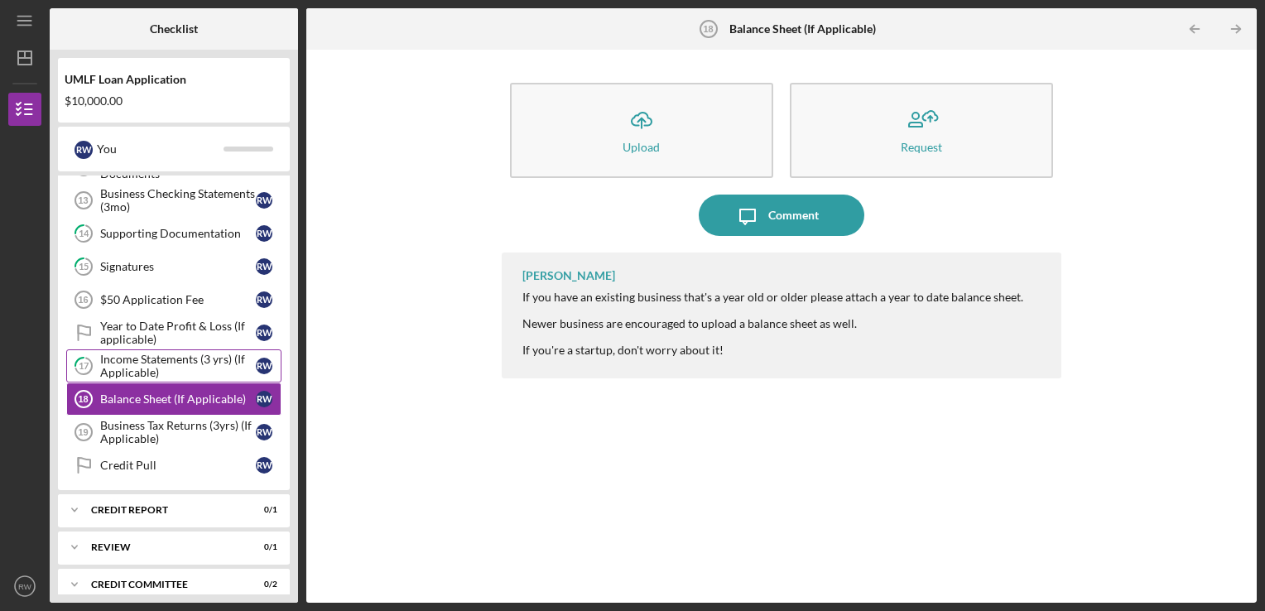
click at [167, 358] on div "Income Statements (3 yrs) (If Applicable)" at bounding box center [178, 366] width 156 height 26
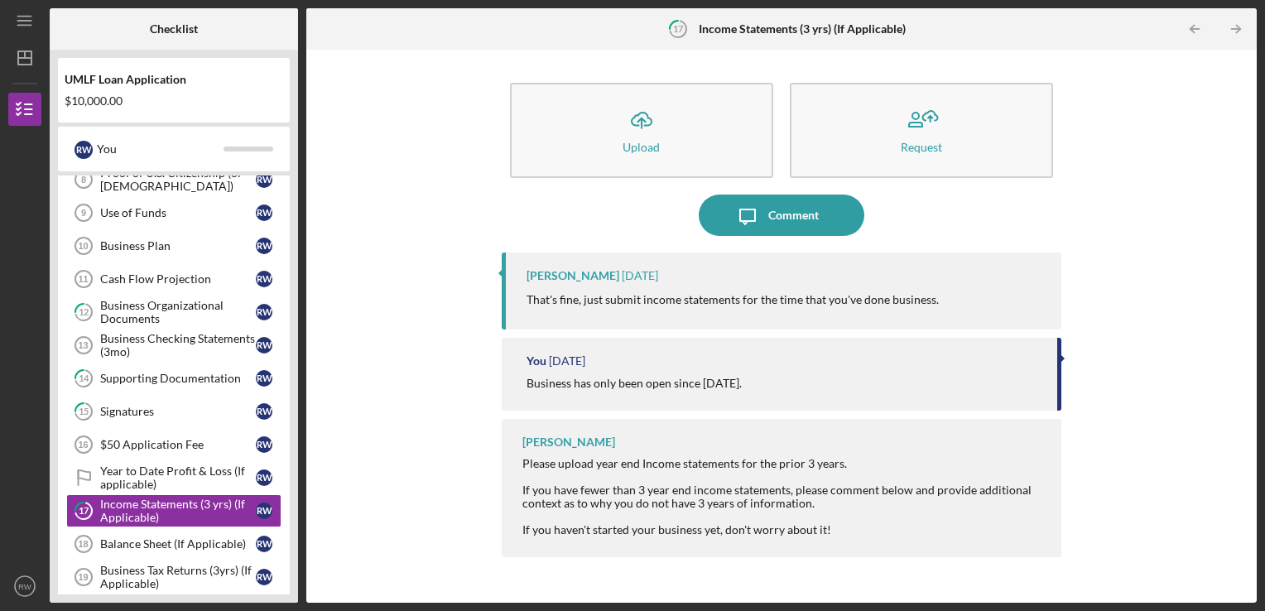
scroll to position [92, 0]
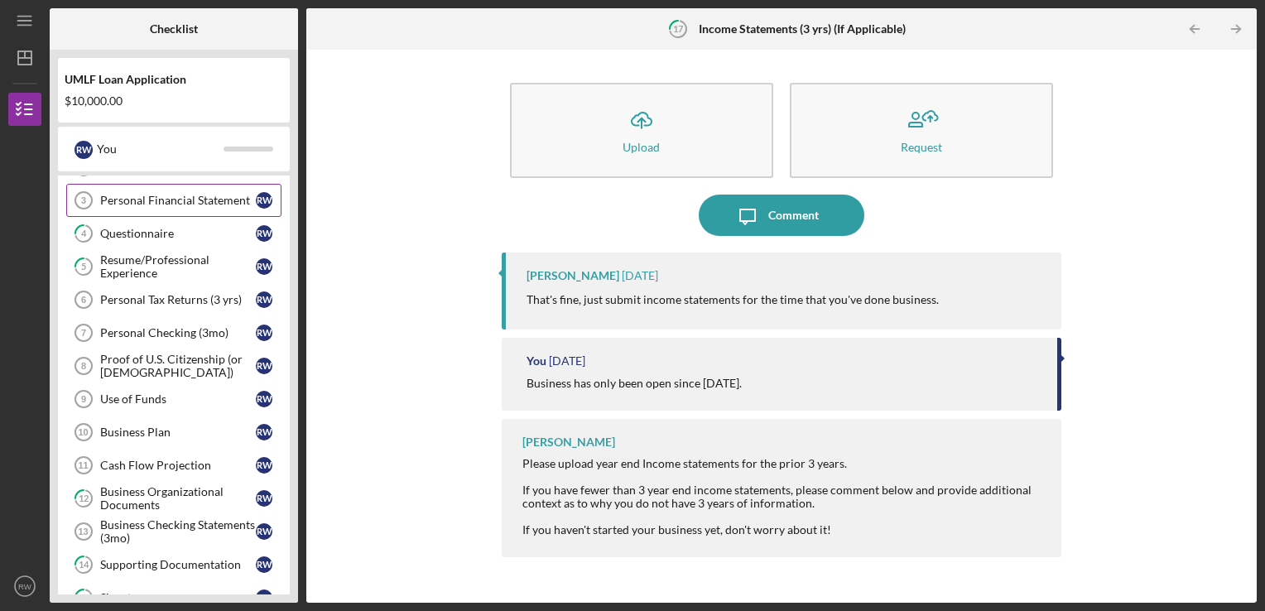
click at [149, 199] on div "Personal Financial Statement" at bounding box center [178, 200] width 156 height 13
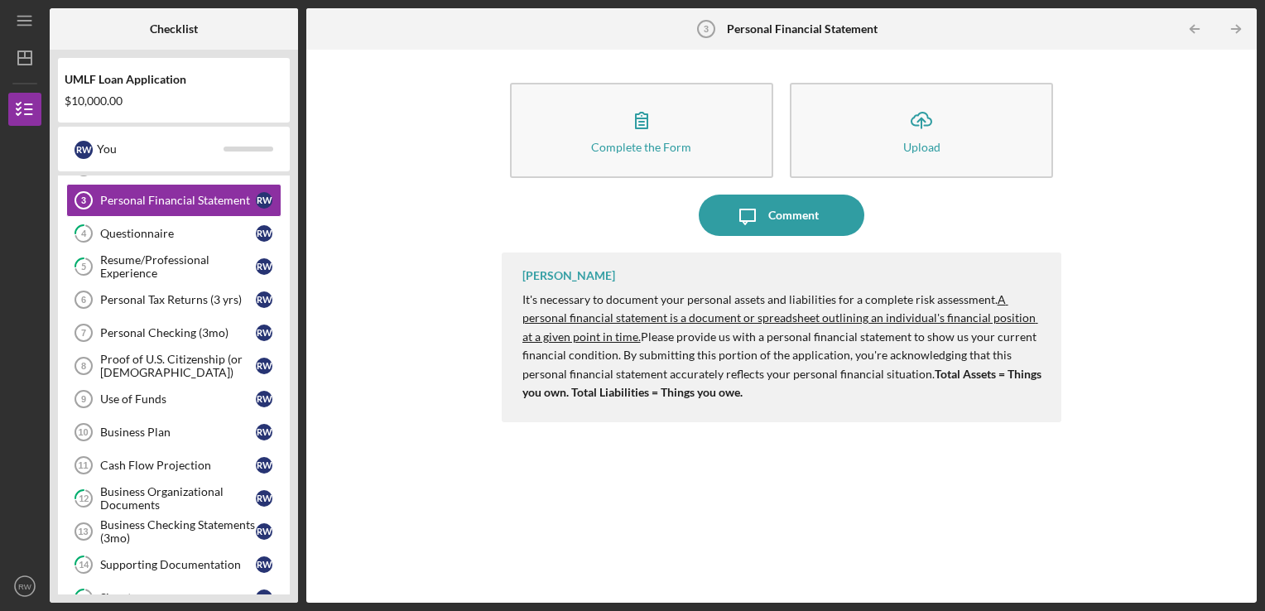
click at [405, 382] on div "Complete the Form Form Icon/Upload Upload Icon/Message Comment [PERSON_NAME] It…" at bounding box center [781, 326] width 934 height 536
